Goal: Information Seeking & Learning: Understand process/instructions

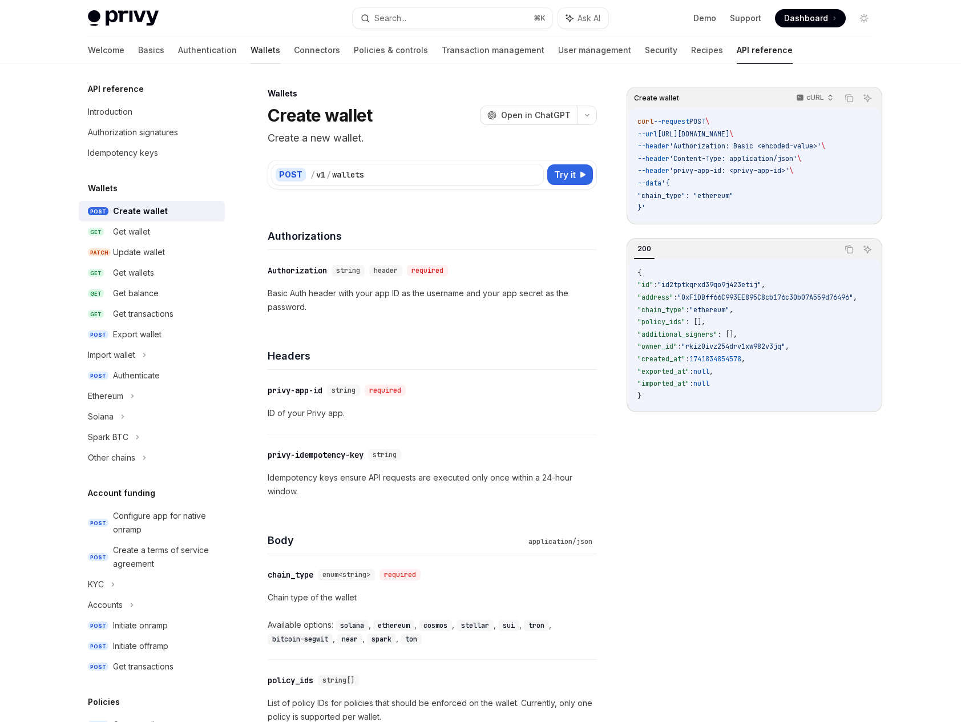
click at [251, 51] on link "Wallets" at bounding box center [266, 50] width 30 height 27
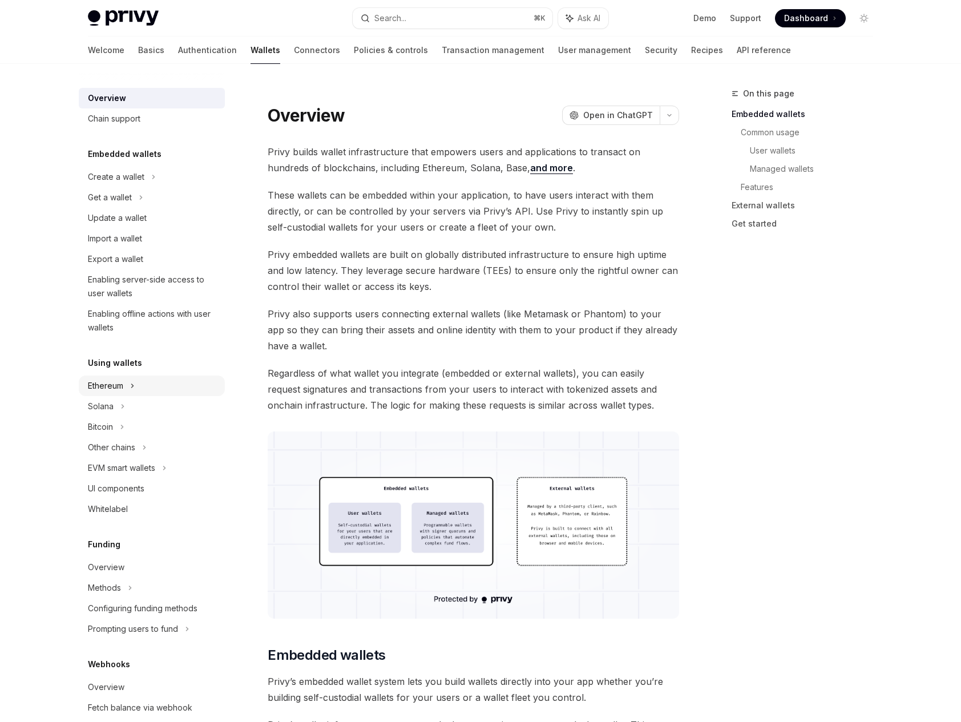
click at [108, 184] on div "Ethereum" at bounding box center [116, 177] width 57 height 14
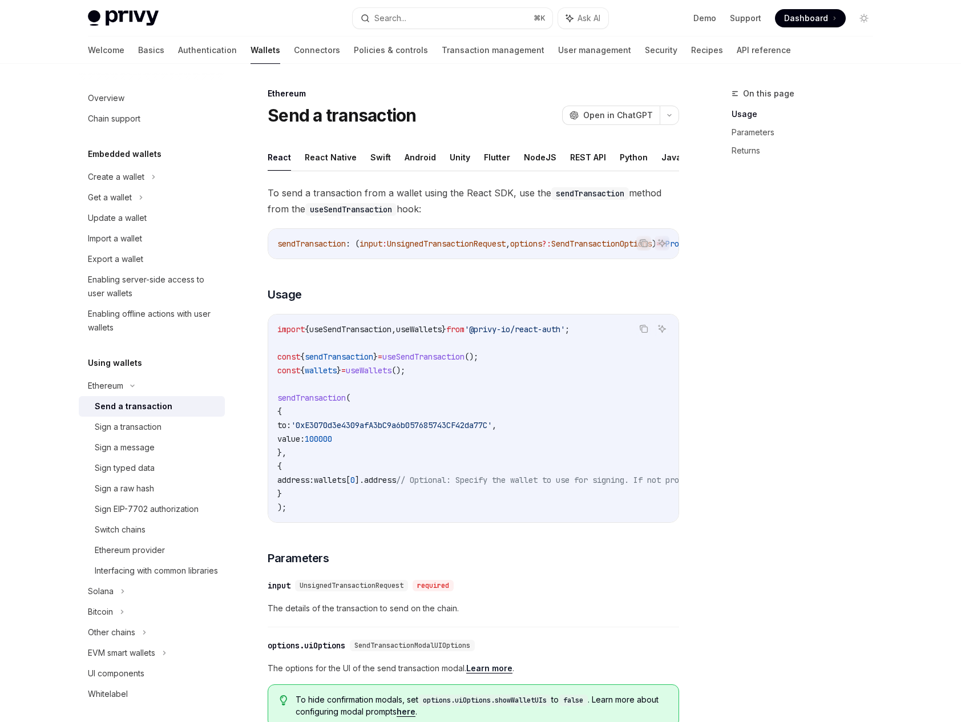
click at [108, 410] on div "Send a transaction" at bounding box center [134, 407] width 78 height 14
type textarea "*"
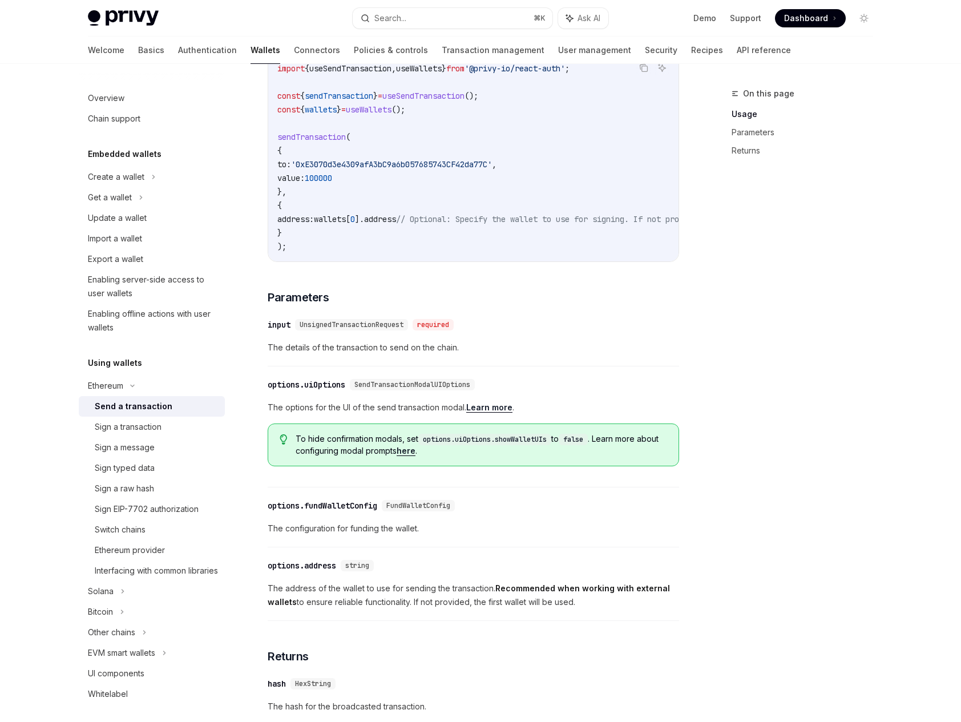
scroll to position [271, 0]
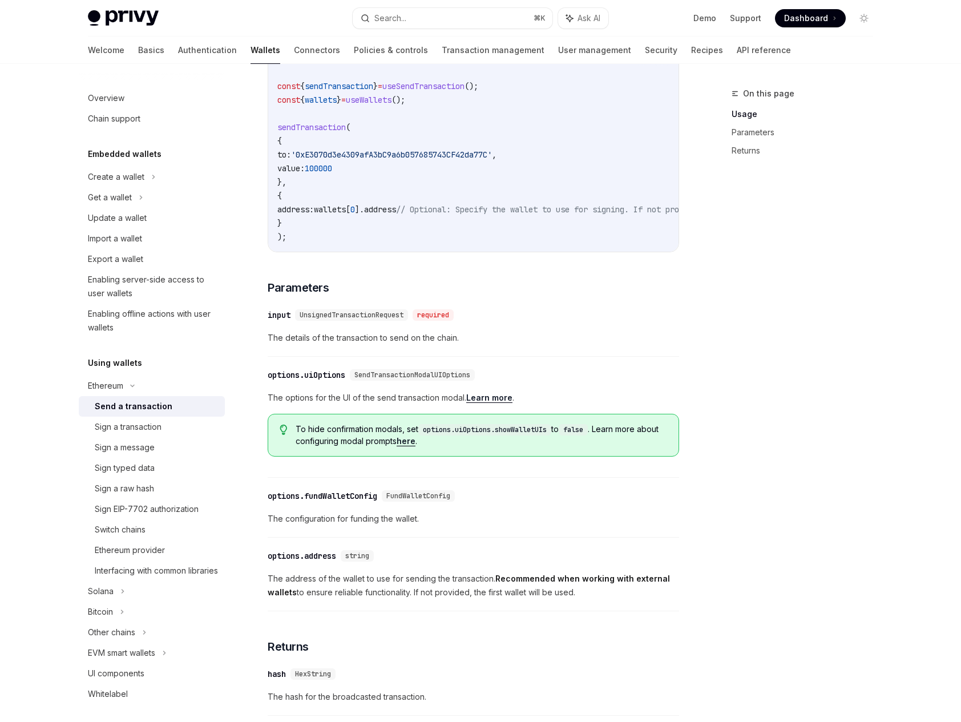
drag, startPoint x: 280, startPoint y: 320, endPoint x: 313, endPoint y: 362, distance: 54.0
click at [313, 357] on div "​ input UnsignedTransactionRequest required The details of the transaction to s…" at bounding box center [473, 329] width 411 height 54
drag, startPoint x: 341, startPoint y: 356, endPoint x: 293, endPoint y: 350, distance: 48.3
click at [293, 350] on div "​ input UnsignedTransactionRequest required The details of the transaction to s…" at bounding box center [473, 329] width 411 height 54
click at [293, 345] on span "The details of the transaction to send on the chain." at bounding box center [473, 338] width 411 height 14
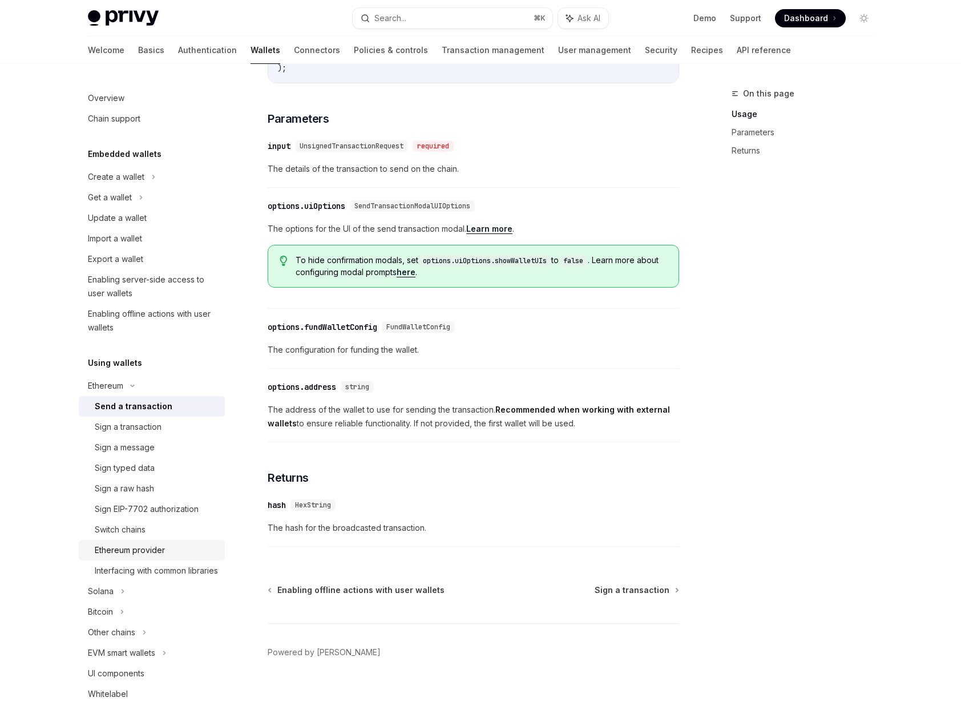
scroll to position [0, 0]
